Goal: Transaction & Acquisition: Purchase product/service

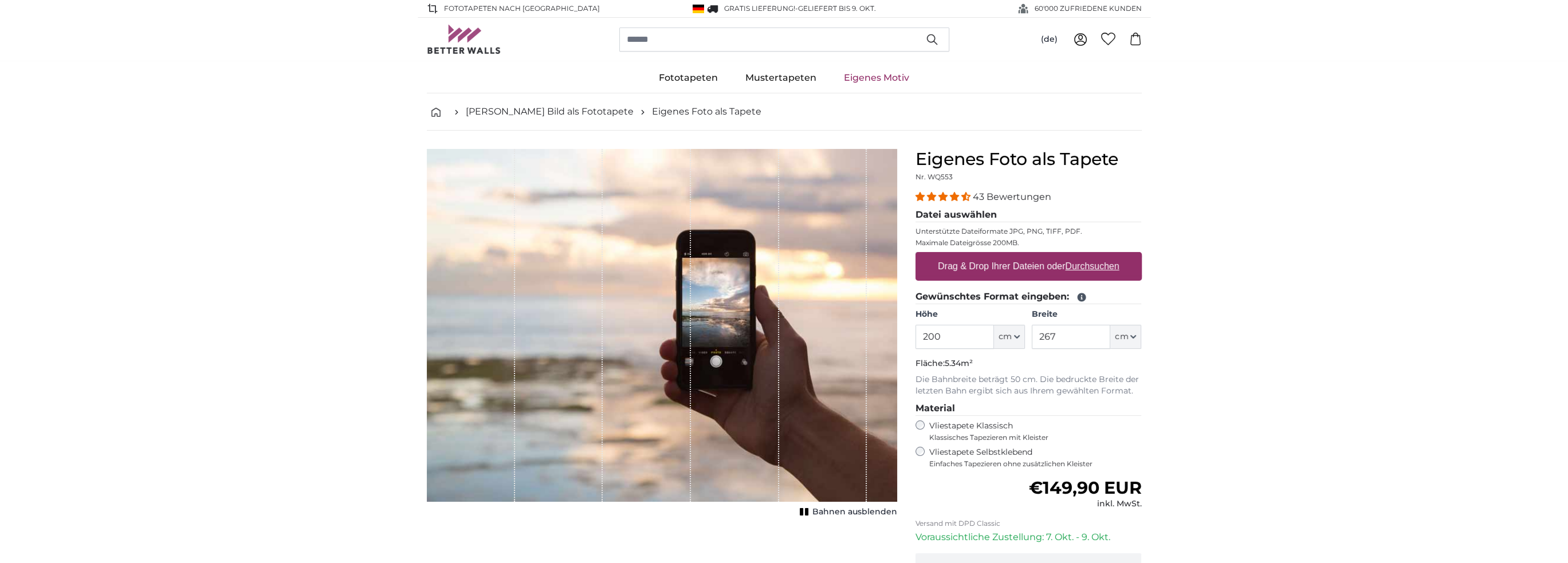
click at [1079, 294] on icon at bounding box center [1081, 297] width 9 height 9
click at [1095, 203] on div "43 Bewertungen Datei auswählen Unterstützte Dateiformate JPG, PNG, TIFF, PDF. M…" at bounding box center [1028, 329] width 226 height 279
click at [1106, 267] on u "Durchsuchen" at bounding box center [1092, 265] width 54 height 10
click at [1106, 256] on input "Drag & Drop Ihrer Dateien oder Durchsuchen" at bounding box center [1028, 253] width 226 height 3
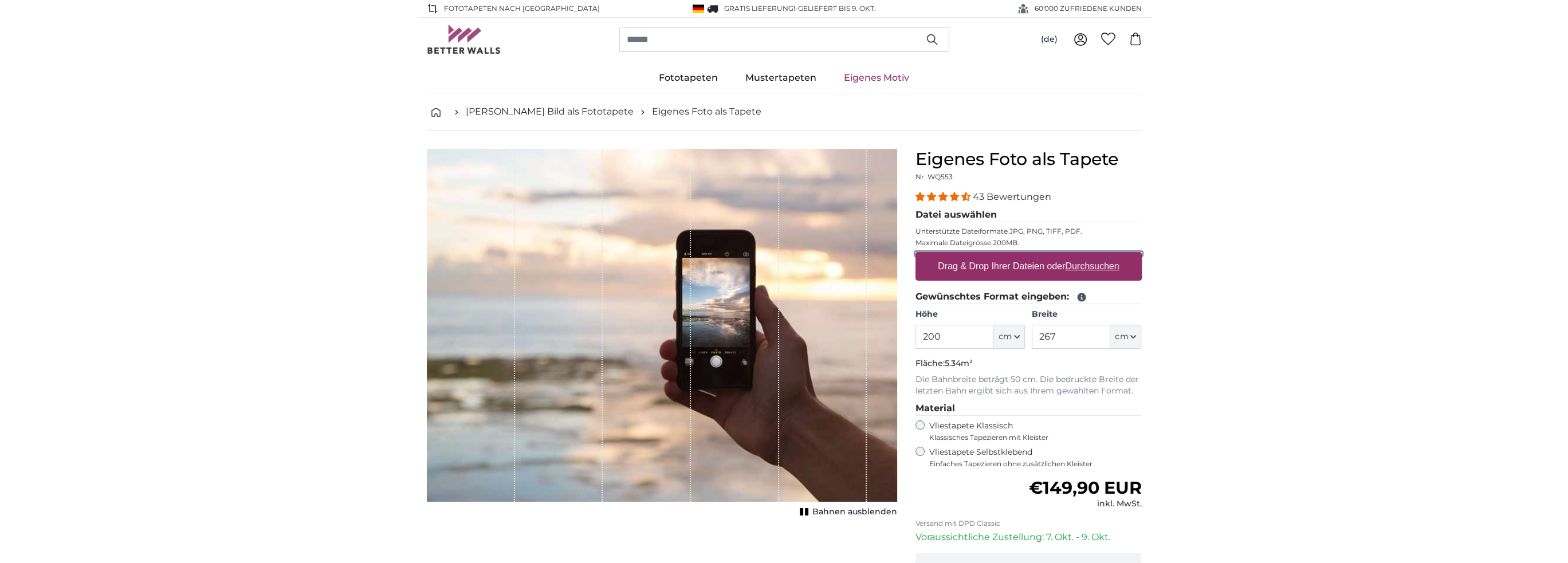
type input "**********"
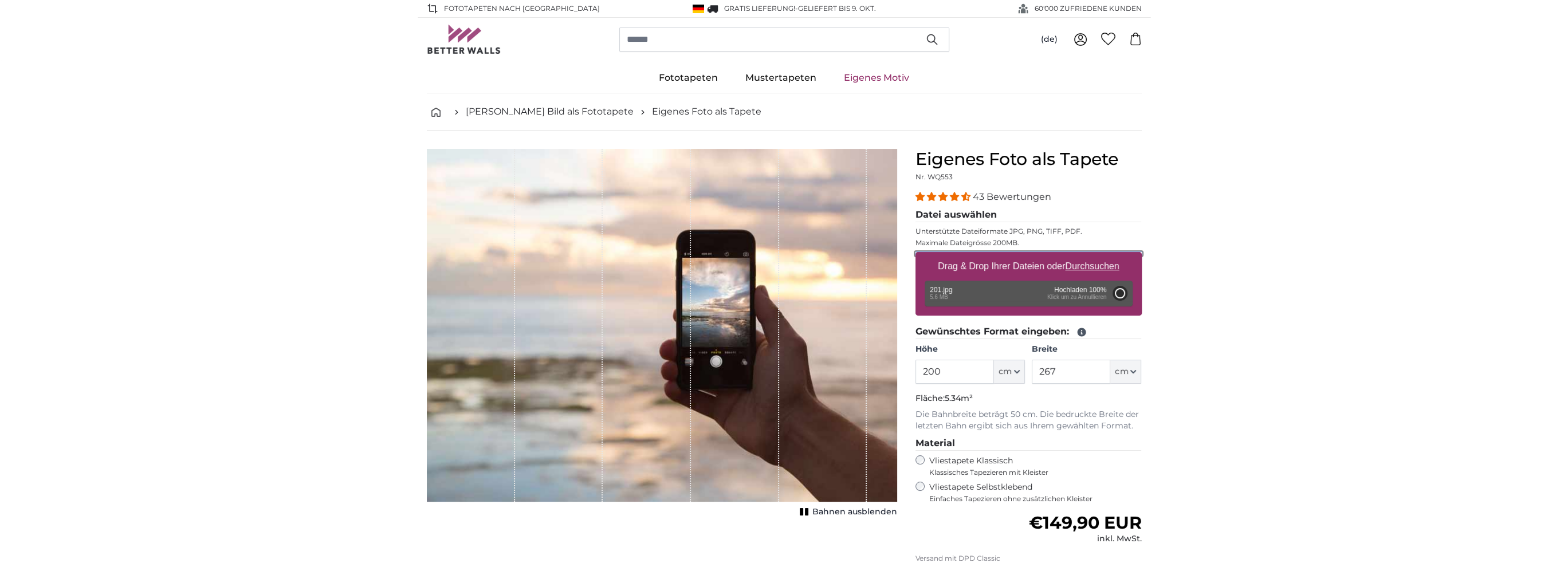
type input "482"
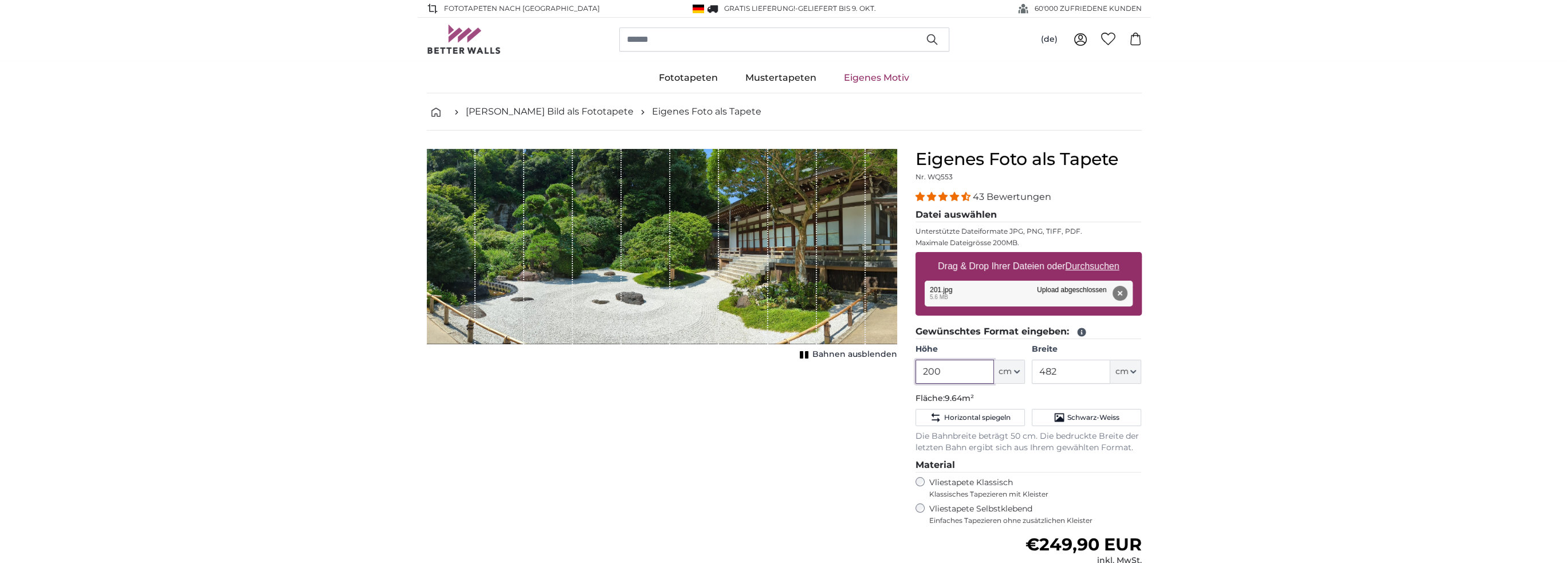
drag, startPoint x: 944, startPoint y: 370, endPoint x: 921, endPoint y: 368, distance: 23.1
click at [921, 368] on input "200" at bounding box center [955, 372] width 79 height 24
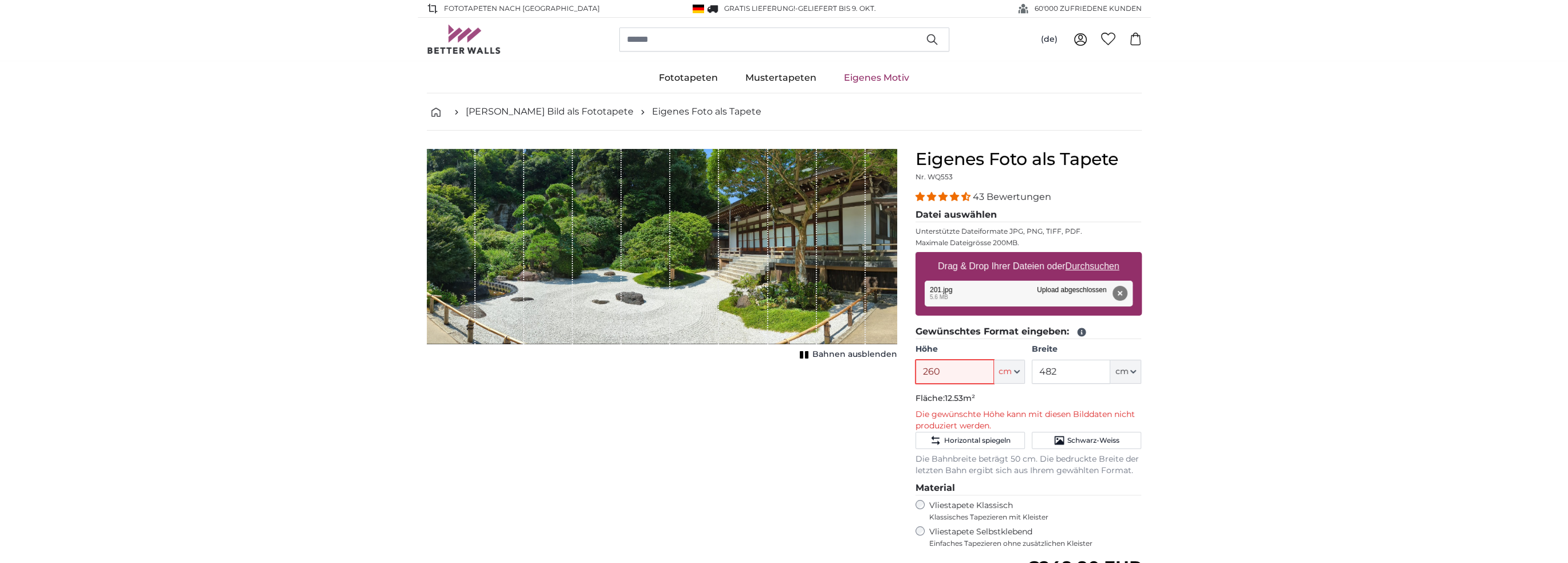
type input "260"
drag, startPoint x: 1058, startPoint y: 370, endPoint x: 1034, endPoint y: 370, distance: 24.0
click at [1034, 370] on input "482" at bounding box center [1072, 372] width 79 height 24
type input "300"
click at [942, 369] on input "260" at bounding box center [955, 372] width 79 height 24
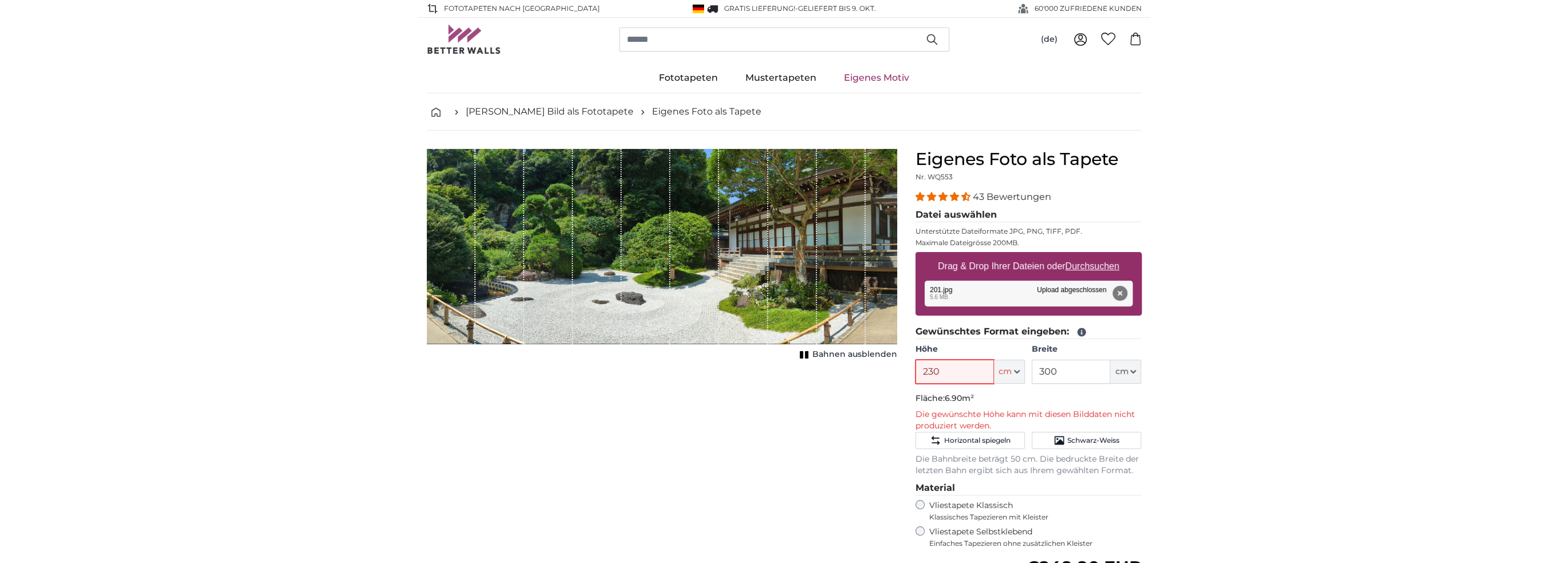
click at [955, 366] on input "230" at bounding box center [955, 372] width 79 height 24
type input "210"
type input "2"
